Goal: Check status: Check status

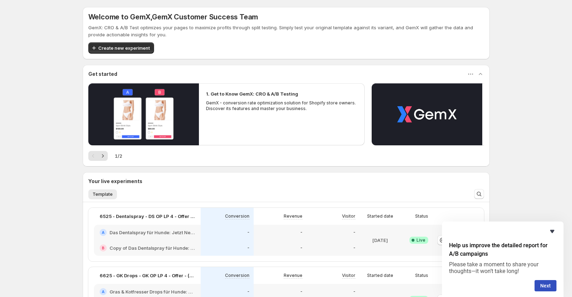
click at [554, 232] on icon "Hide survey" at bounding box center [552, 231] width 8 height 8
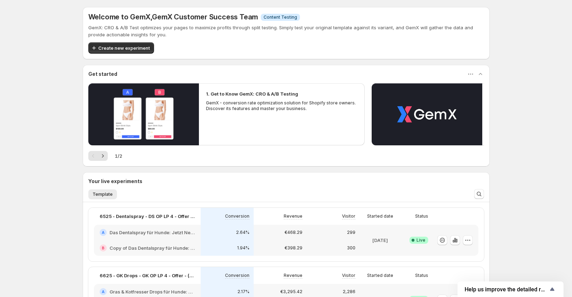
click at [215, 228] on div "2.64%" at bounding box center [227, 233] width 53 height 16
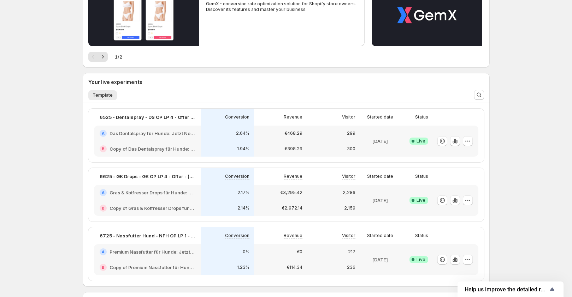
scroll to position [107, 0]
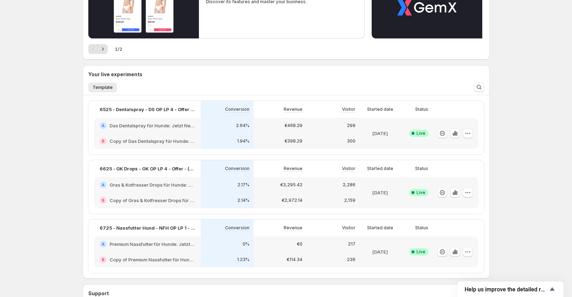
click at [256, 130] on div "€468.29" at bounding box center [280, 126] width 53 height 16
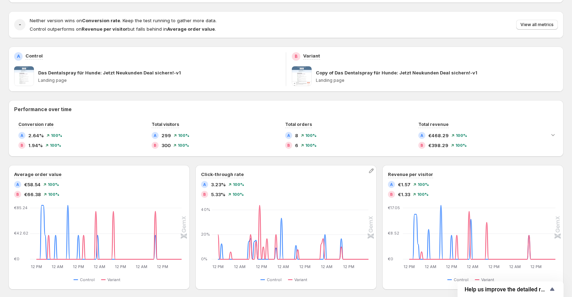
scroll to position [35, 0]
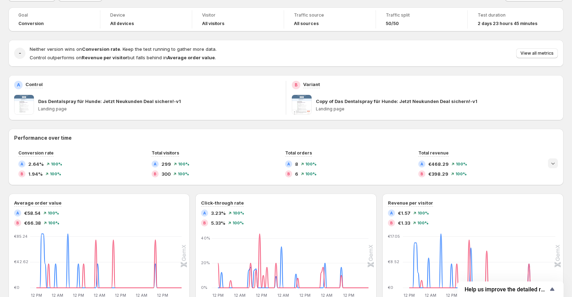
click at [556, 165] on icon "Expand chart" at bounding box center [552, 163] width 7 height 7
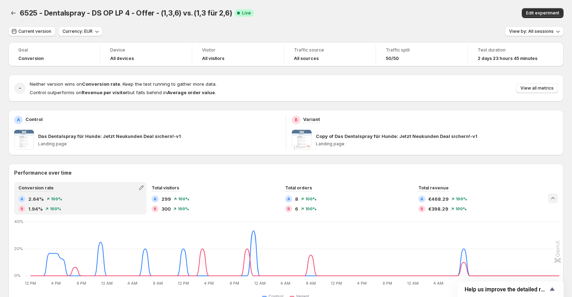
scroll to position [0, 0]
click at [37, 33] on span "Current version" at bounding box center [34, 32] width 33 height 6
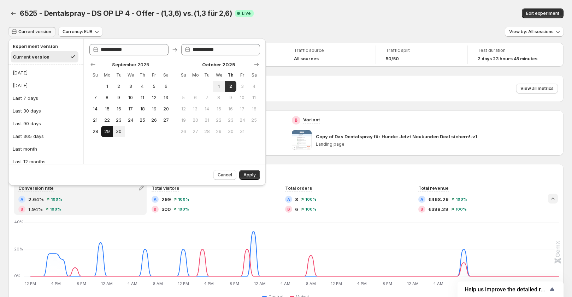
click at [108, 130] on span "29" at bounding box center [107, 132] width 6 height 6
click at [222, 85] on button "1" at bounding box center [219, 86] width 12 height 11
type input "**********"
click at [246, 171] on button "Apply" at bounding box center [249, 175] width 21 height 10
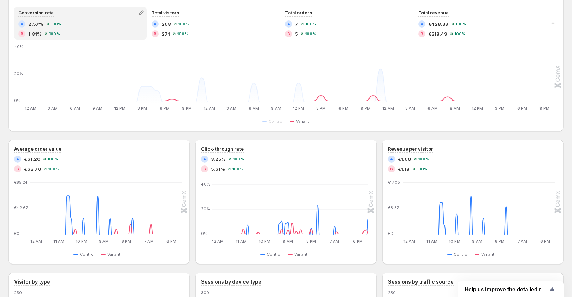
scroll to position [106, 0]
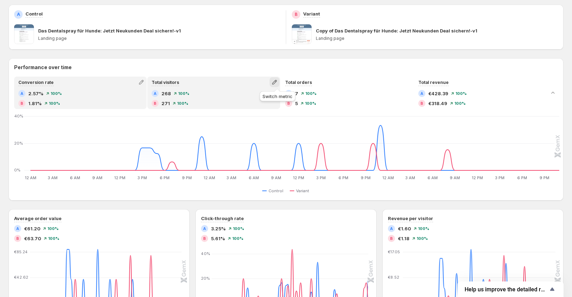
click at [277, 80] on icon "button" at bounding box center [274, 82] width 7 height 7
click at [256, 90] on div "Total sessions Average time on page Pageviews Bounce rate" at bounding box center [277, 115] width 106 height 52
click at [256, 95] on span "Total sessions" at bounding box center [244, 97] width 32 height 6
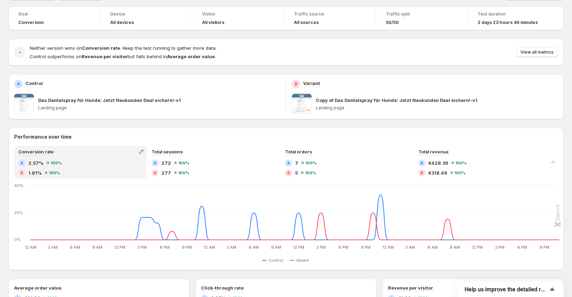
scroll to position [0, 0]
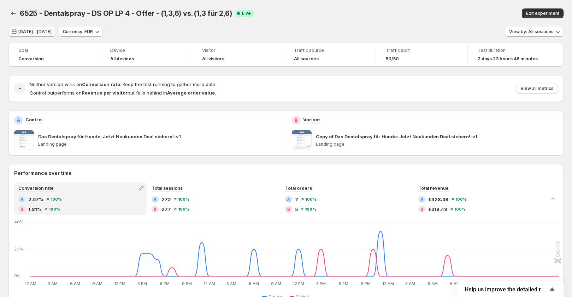
click at [36, 27] on button "[DATE] - [DATE]" at bounding box center [31, 32] width 47 height 10
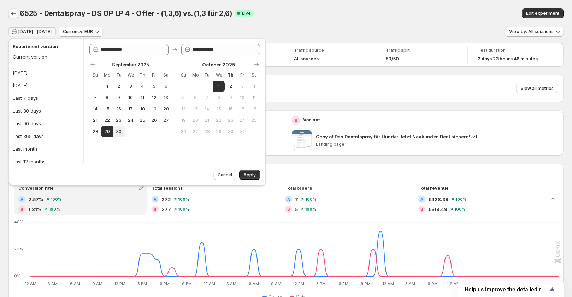
click at [14, 16] on icon "Back" at bounding box center [13, 13] width 7 height 7
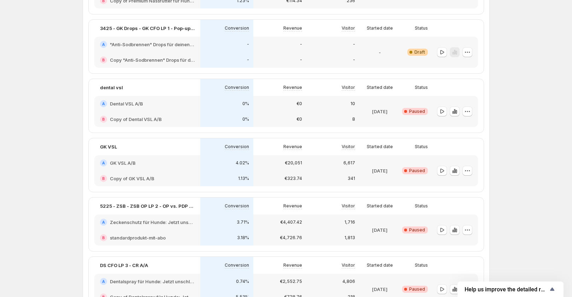
scroll to position [212, 0]
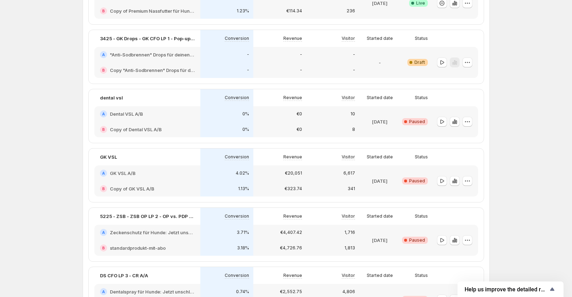
click at [253, 239] on div "3.71%" at bounding box center [226, 233] width 53 height 16
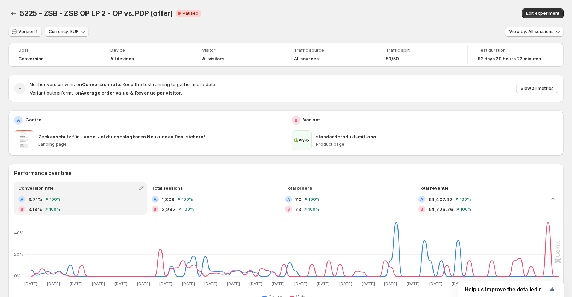
click at [26, 31] on span "Version 1" at bounding box center [27, 32] width 19 height 6
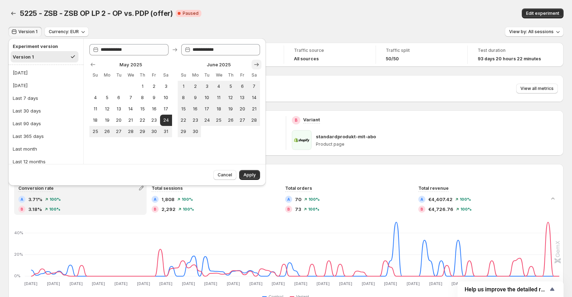
click at [256, 66] on icon "Show next month, July 2025" at bounding box center [256, 64] width 7 height 7
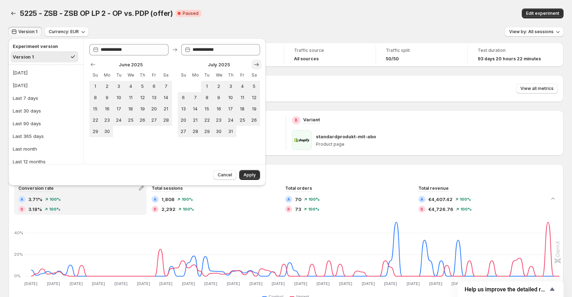
click at [256, 66] on icon "Show next month, August 2025" at bounding box center [256, 64] width 7 height 7
click at [256, 65] on icon "Show next month, September 2025" at bounding box center [256, 64] width 7 height 7
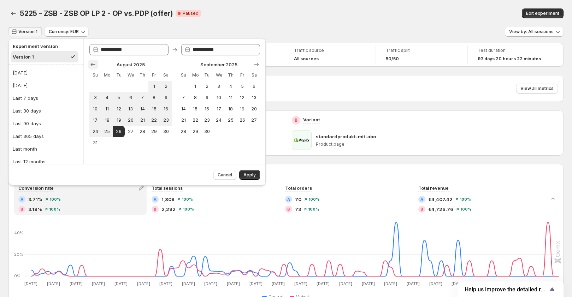
click at [93, 64] on icon "Show previous month, July 2025" at bounding box center [92, 64] width 7 height 7
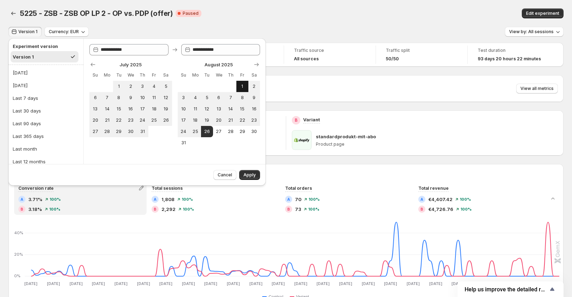
click at [240, 88] on span "1" at bounding box center [242, 87] width 6 height 6
type input "**********"
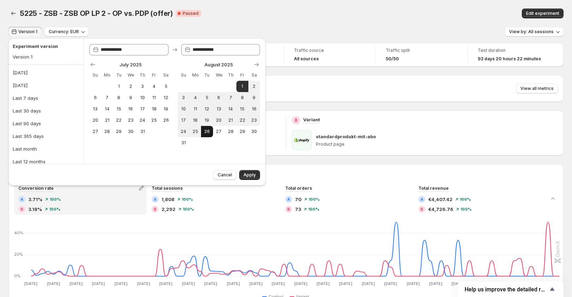
click at [206, 130] on span "26" at bounding box center [207, 132] width 6 height 6
type input "**********"
click at [251, 176] on span "Apply" at bounding box center [249, 175] width 12 height 6
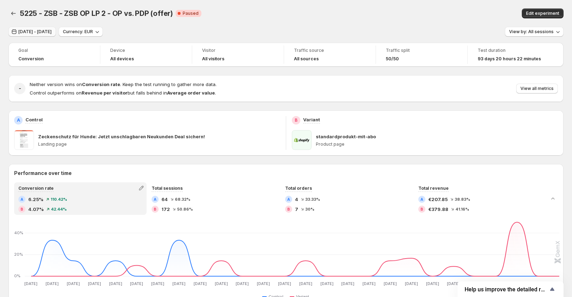
click at [34, 34] on span "[DATE] - [DATE]" at bounding box center [34, 32] width 33 height 6
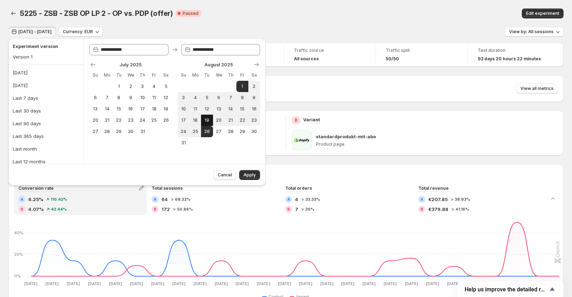
click at [205, 120] on span "19" at bounding box center [207, 121] width 6 height 6
type input "**********"
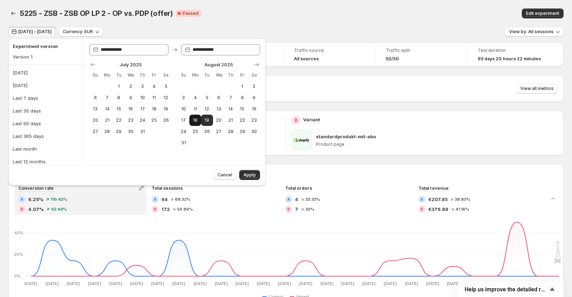
click at [194, 122] on span "18" at bounding box center [195, 121] width 6 height 6
type input "**********"
click at [255, 121] on span "23" at bounding box center [254, 121] width 6 height 6
type input "**********"
click at [253, 177] on span "Apply" at bounding box center [249, 175] width 12 height 6
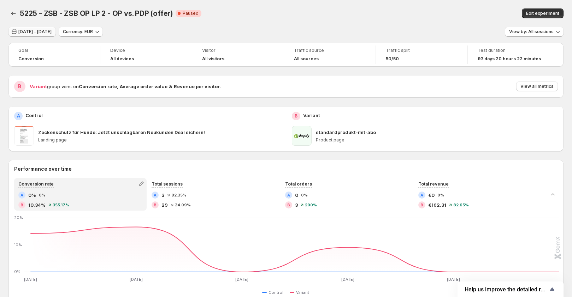
click at [42, 27] on button "[DATE] - [DATE]" at bounding box center [31, 32] width 47 height 10
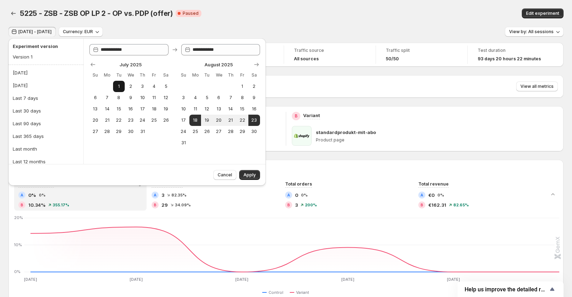
click at [120, 87] on span "1" at bounding box center [119, 87] width 6 height 6
type input "**********"
click at [146, 100] on button "10" at bounding box center [142, 97] width 12 height 11
type input "**********"
click at [247, 172] on button "Apply" at bounding box center [249, 175] width 21 height 10
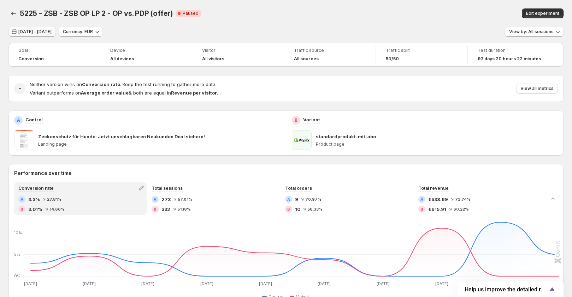
click at [30, 31] on span "[DATE] - [DATE]" at bounding box center [34, 32] width 33 height 6
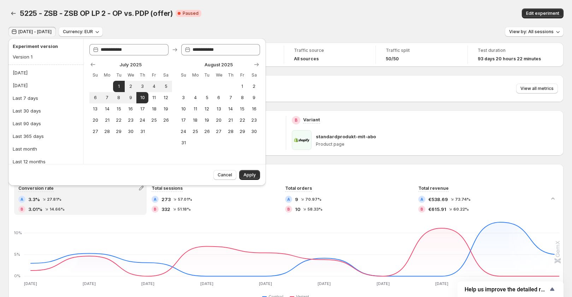
click at [273, 12] on div "5225 - ZSB - ZSB OP LP 2 - OP vs. PDP (offer) Critical Complete Paused" at bounding box center [189, 13] width 338 height 10
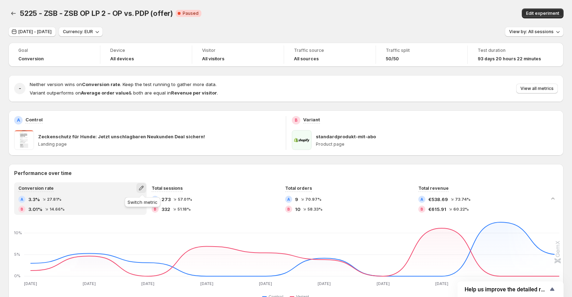
click at [140, 189] on icon "button" at bounding box center [141, 188] width 7 height 7
drag, startPoint x: 124, startPoint y: 239, endPoint x: 178, endPoint y: 203, distance: 64.9
click at [183, 203] on ul "Total visitors Average time on page Pageviews Bounce rate" at bounding box center [143, 220] width 102 height 47
click at [130, 204] on span "Total visitors" at bounding box center [142, 203] width 97 height 7
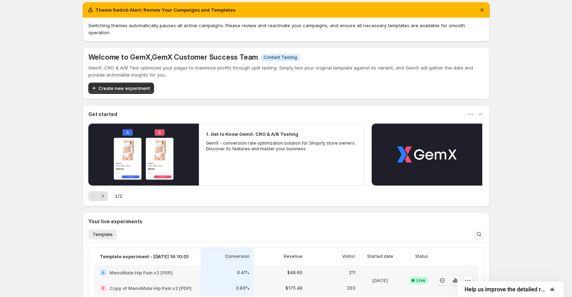
scroll to position [97, 0]
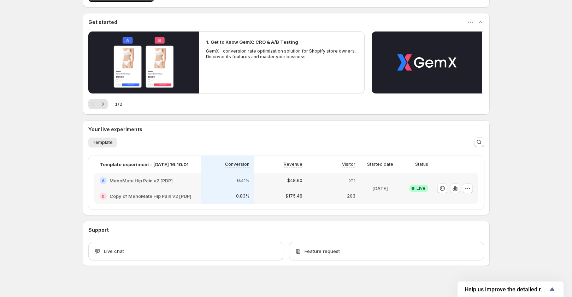
click at [229, 179] on div "0.41%" at bounding box center [227, 181] width 53 height 16
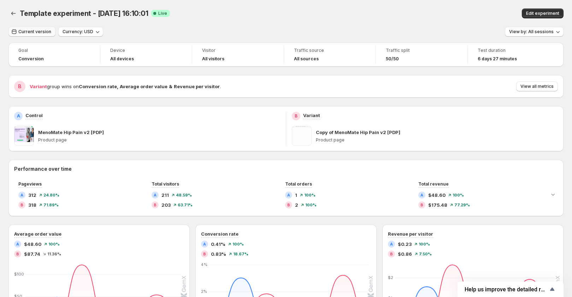
click at [42, 30] on span "Current version" at bounding box center [34, 32] width 33 height 6
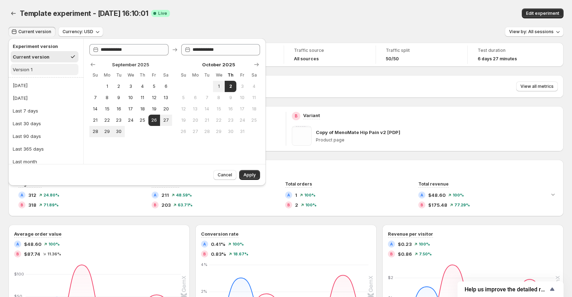
click at [26, 68] on div "Version 1" at bounding box center [23, 69] width 20 height 7
type input "**********"
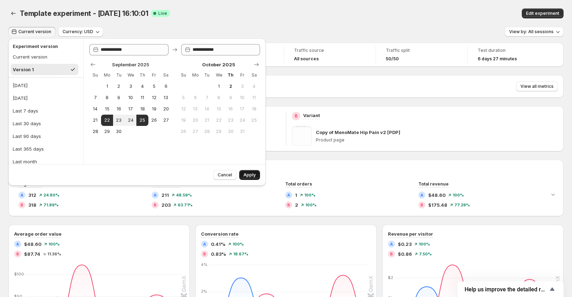
click at [253, 175] on span "Apply" at bounding box center [249, 175] width 12 height 6
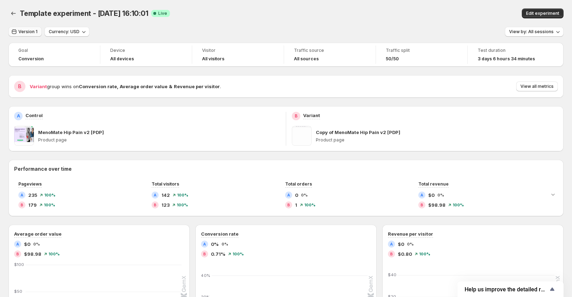
click at [27, 34] on span "Version 1" at bounding box center [27, 32] width 19 height 6
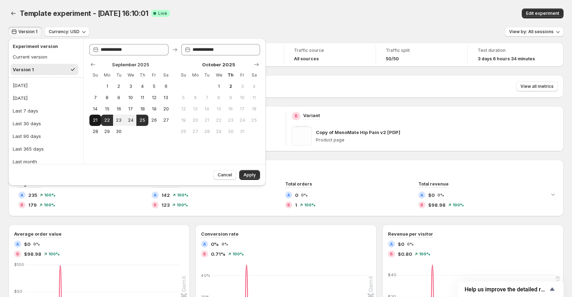
click at [93, 120] on span "21" at bounding box center [95, 121] width 6 height 6
type input "**********"
click at [139, 121] on button "25" at bounding box center [142, 120] width 12 height 11
type input "**********"
click at [247, 174] on span "Apply" at bounding box center [249, 175] width 12 height 6
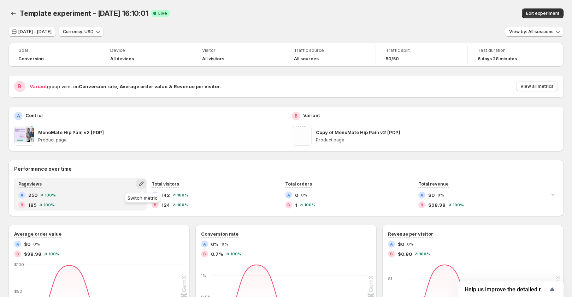
click at [142, 185] on icon "button" at bounding box center [141, 183] width 7 height 7
click at [132, 201] on span "Total sessions" at bounding box center [142, 198] width 97 height 7
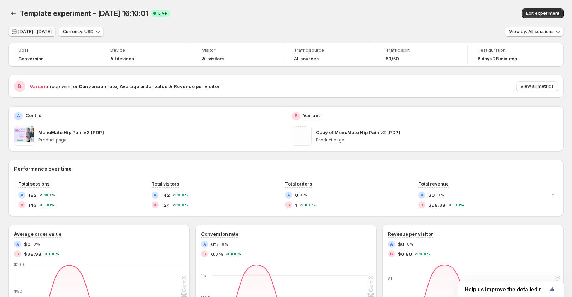
click at [52, 31] on span "Sep 21, 2025 - Sep 25, 2025" at bounding box center [34, 32] width 33 height 6
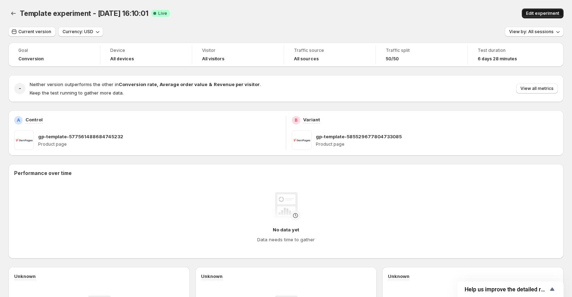
click at [548, 13] on span "Edit experiment" at bounding box center [542, 14] width 33 height 6
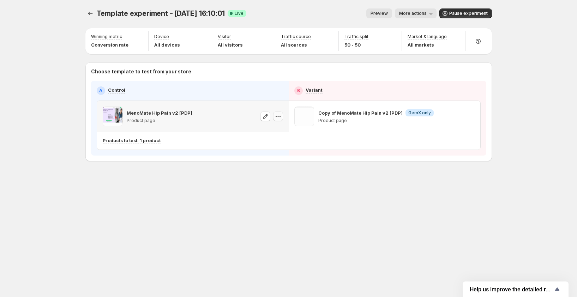
click at [278, 118] on icon "button" at bounding box center [278, 116] width 7 height 7
click at [283, 155] on span "585529206583132911" at bounding box center [269, 155] width 48 height 5
click at [469, 118] on icon "button" at bounding box center [470, 116] width 7 height 7
click at [450, 153] on span "585529206583067375" at bounding box center [462, 155] width 51 height 5
click at [277, 119] on icon "button" at bounding box center [278, 116] width 7 height 7
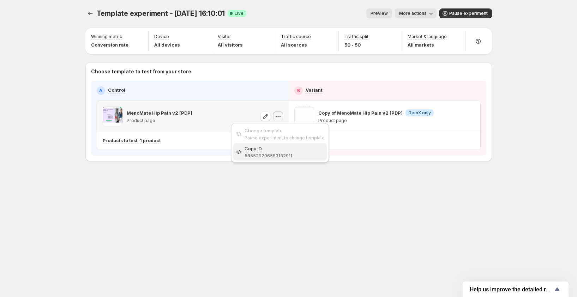
click at [274, 148] on div "Copy ID" at bounding box center [285, 148] width 80 height 7
